Goal: Transaction & Acquisition: Purchase product/service

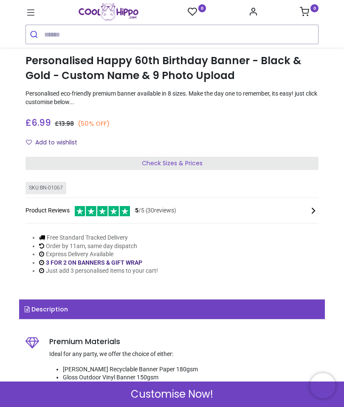
scroll to position [134, 0]
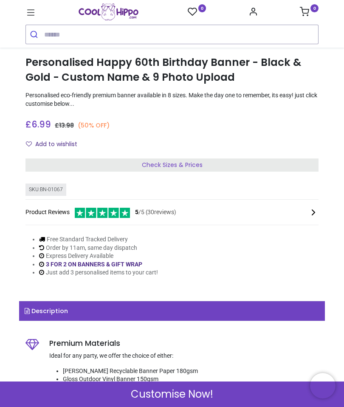
click at [194, 167] on span "Check Sizes & Prices" at bounding box center [172, 165] width 61 height 8
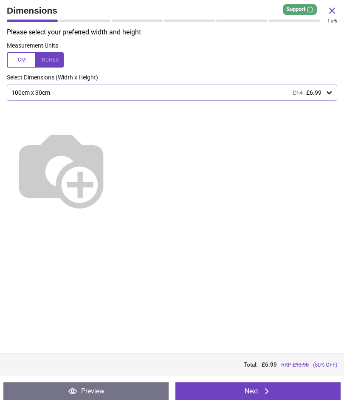
click at [327, 93] on icon at bounding box center [329, 92] width 8 height 8
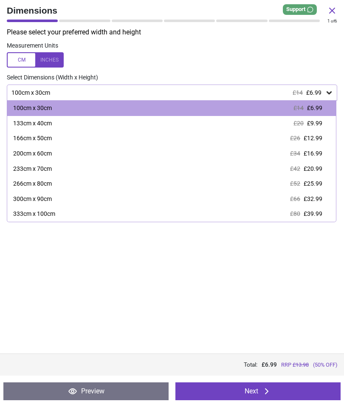
click at [318, 125] on span "£9.99" at bounding box center [314, 123] width 15 height 7
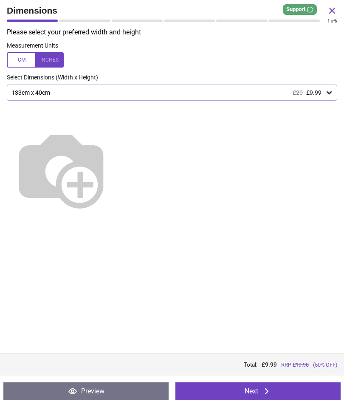
click at [260, 391] on button "Next" at bounding box center [257, 391] width 165 height 18
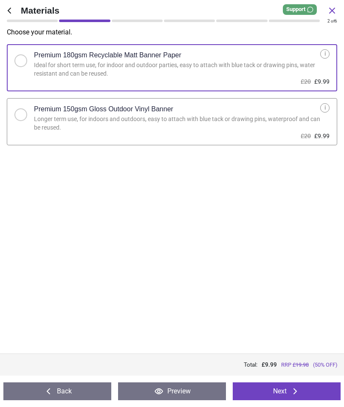
click at [285, 394] on button "Next" at bounding box center [287, 391] width 108 height 18
